Goal: Task Accomplishment & Management: Manage account settings

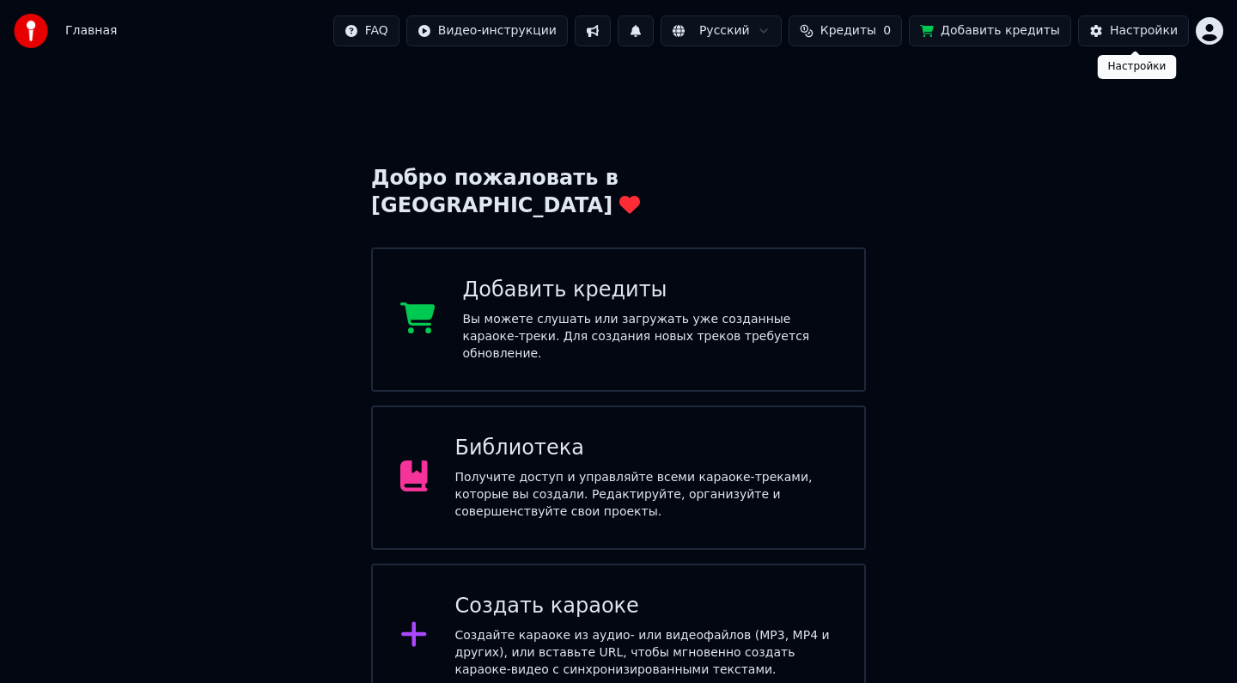
click at [1128, 34] on div "Настройки" at bounding box center [1144, 30] width 68 height 17
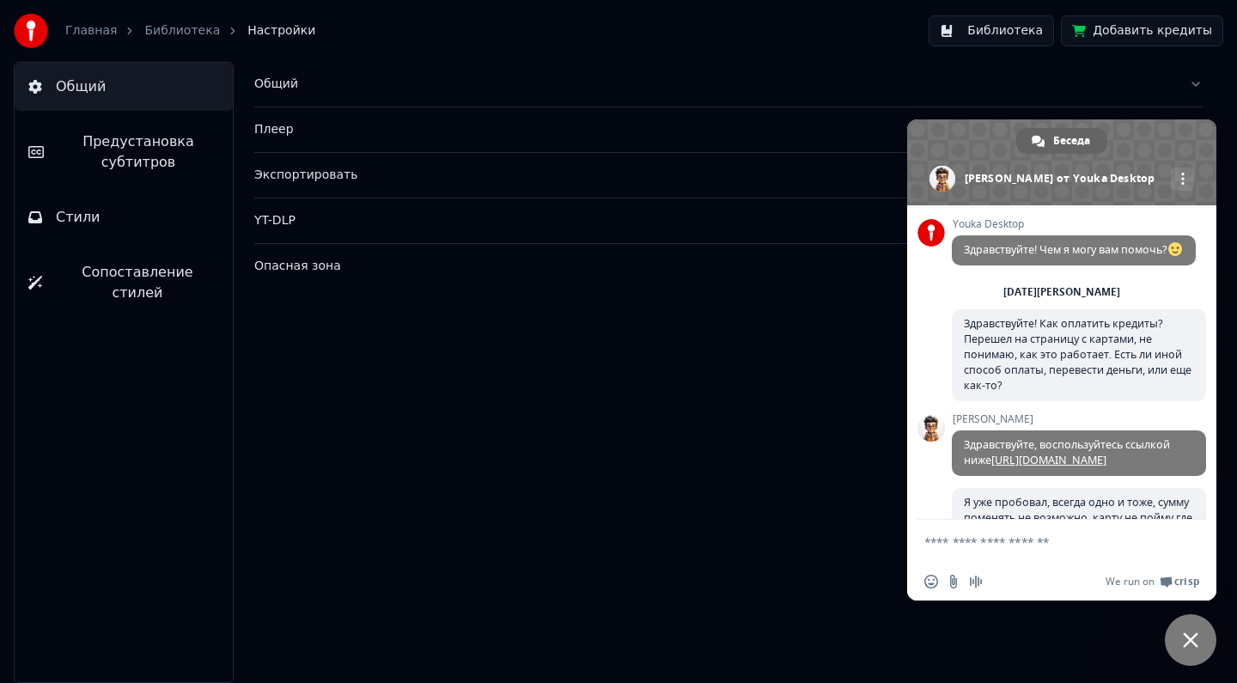
scroll to position [251, 0]
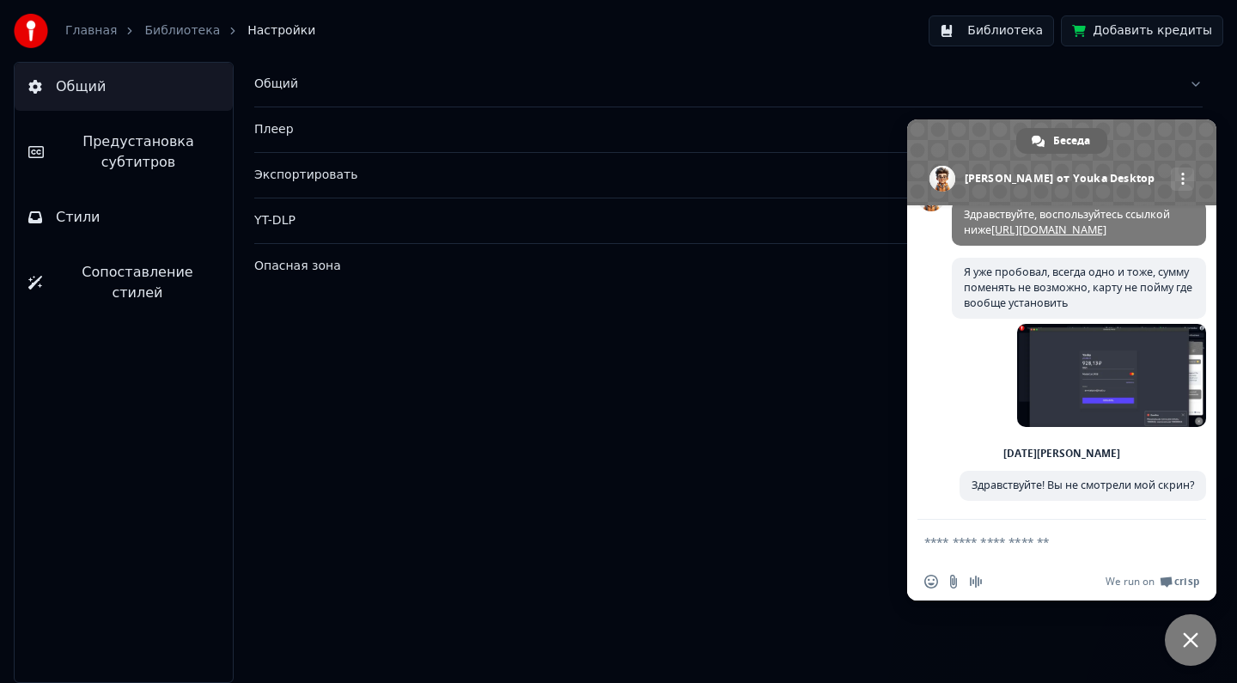
click at [711, 301] on div "Общий Плеер Экспортировать YT-DLP Опасная зона" at bounding box center [728, 372] width 1017 height 621
click at [30, 37] on img at bounding box center [31, 31] width 34 height 34
